Goal: Task Accomplishment & Management: Manage account settings

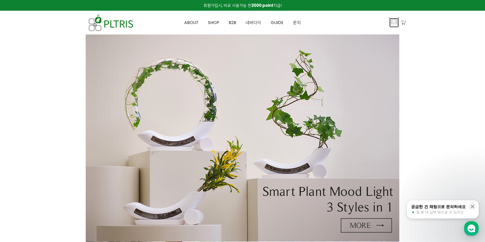
click at [394, 22] on img at bounding box center [394, 22] width 9 height 9
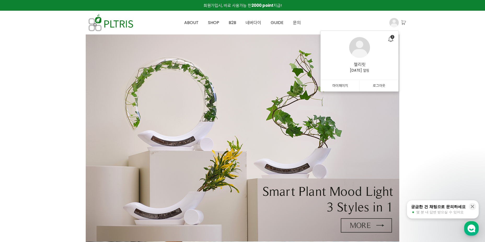
click at [345, 87] on link "마이페이지" at bounding box center [340, 86] width 39 height 12
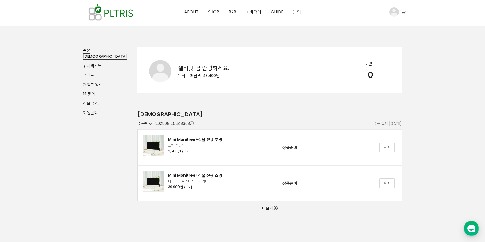
scroll to position [26, 0]
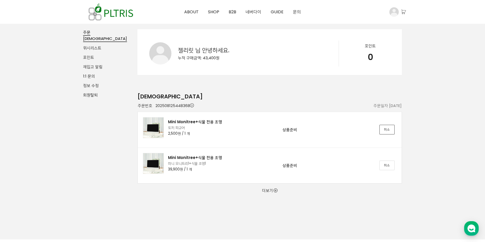
click at [389, 126] on link "취소" at bounding box center [387, 129] width 15 height 9
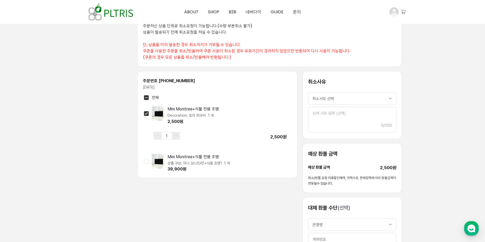
scroll to position [157, 0]
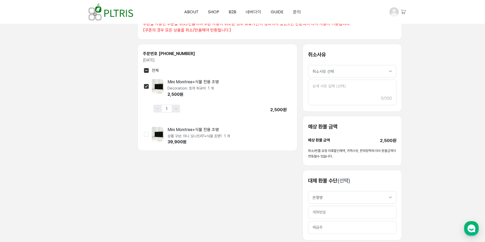
click at [146, 134] on input "checkbox" at bounding box center [146, 134] width 5 height 5
checkbox input "true"
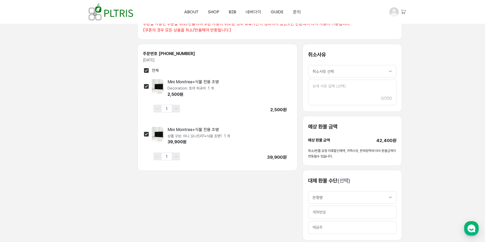
click at [325, 74] on select "취소사유 선택 구매 의사 취소 색상 및 사이즈 변경 다른 상품 잘못 주문 서비스 및 상품 불만족 배송 지연 배송 누락 상품 품절 상품 파손 상…" at bounding box center [352, 71] width 88 height 13
select select "다른 상품 잘못 주문"
click at [308, 65] on select "취소사유 선택 구매 의사 취소 색상 및 사이즈 변경 다른 상품 잘못 주문 서비스 및 상품 불만족 배송 지연 배송 누락 상품 품절 상품 파손 상…" at bounding box center [352, 71] width 88 height 13
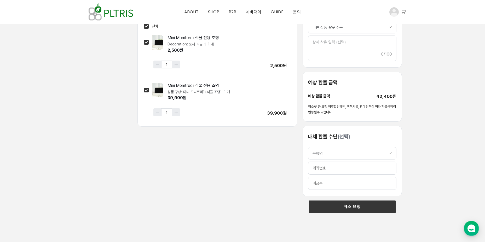
scroll to position [209, 0]
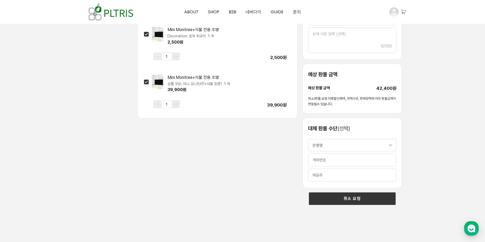
click at [339, 142] on select "은행명 국민은행 신한은행 카카오뱅크 우리은행 농협은행 하나은행 기업은행 단위농협(지역농축협) 토스뱅크 경남은행 광주은행 교보증권 다올투자증권 …" at bounding box center [352, 145] width 88 height 13
select select "CCB21"
click at [308, 139] on select "은행명 국민은행 신한은행 카카오뱅크 우리은행 농협은행 하나은행 기업은행 단위농협(지역농축협) 토스뱅크 경남은행 광주은행 교보증권 다올투자증권 …" at bounding box center [352, 145] width 88 height 13
click at [346, 161] on input at bounding box center [352, 160] width 88 height 13
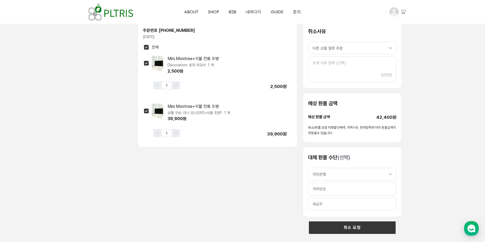
scroll to position [183, 0]
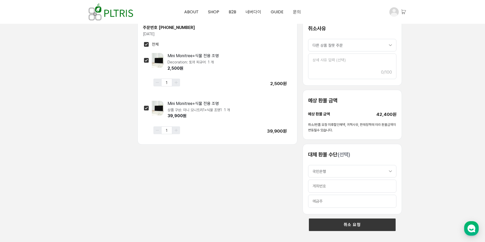
click at [341, 174] on select "은행명 국민은행 신한은행 카카오뱅크 우리은행 농협은행 하나은행 기업은행 단위농협(지역농축협) 토스뱅크 경남은행 광주은행 교보증권 다올투자증권 …" at bounding box center [352, 171] width 88 height 13
select select
click at [308, 165] on select "은행명 국민은행 신한은행 카카오뱅크 우리은행 농협은행 하나은행 기업은행 단위농협(지역농축협) 토스뱅크 경남은행 광주은행 교보증권 다올투자증권 …" at bounding box center [352, 171] width 88 height 13
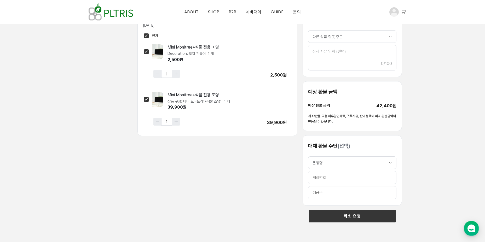
scroll to position [209, 0]
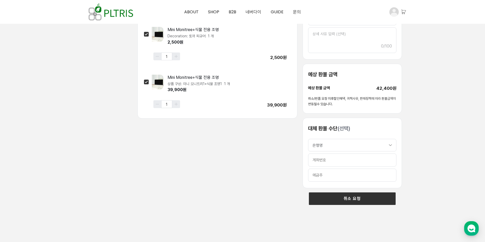
click at [359, 197] on button "취소 요청" at bounding box center [352, 199] width 87 height 13
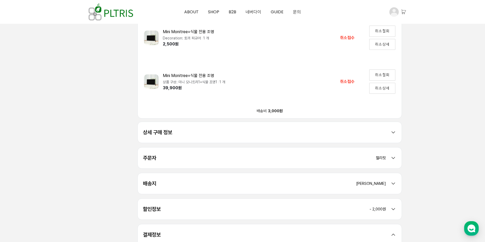
scroll to position [183, 0]
